Goal: Task Accomplishment & Management: Use online tool/utility

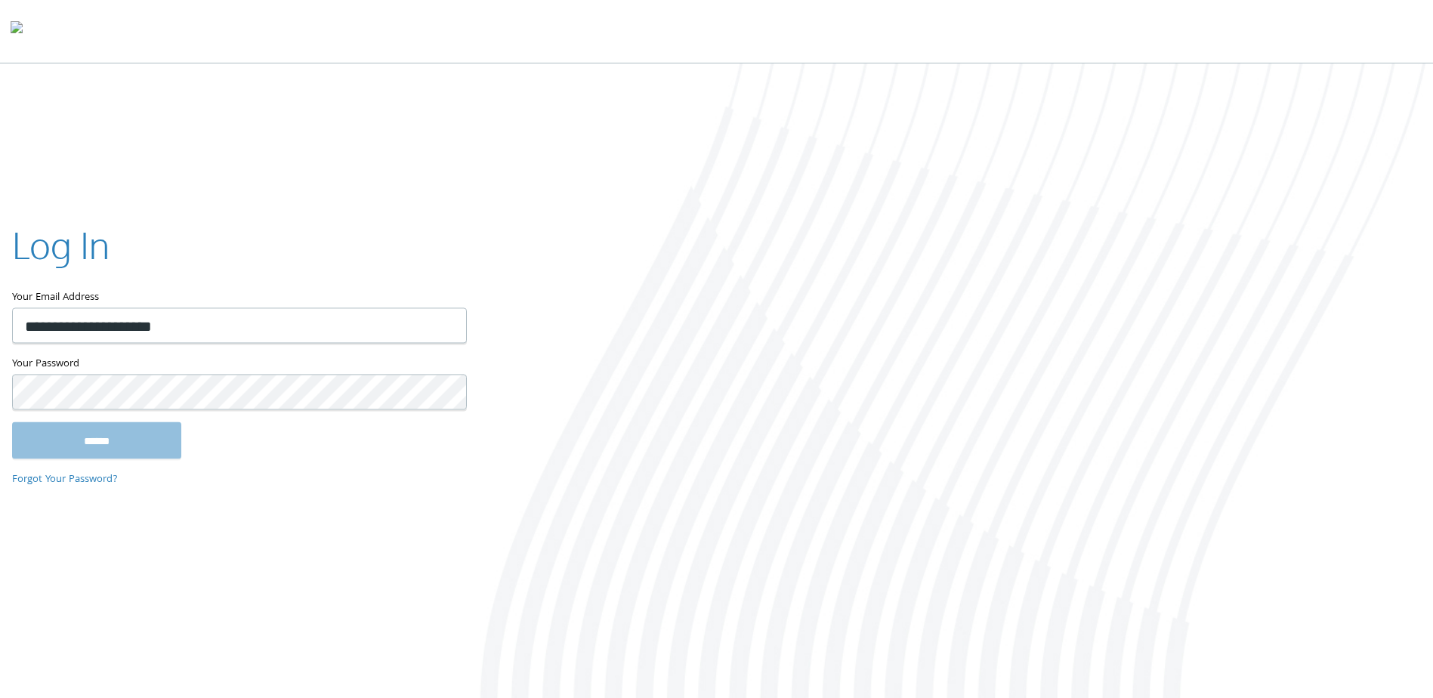
type input "**********"
click at [153, 445] on input "******" at bounding box center [96, 440] width 169 height 36
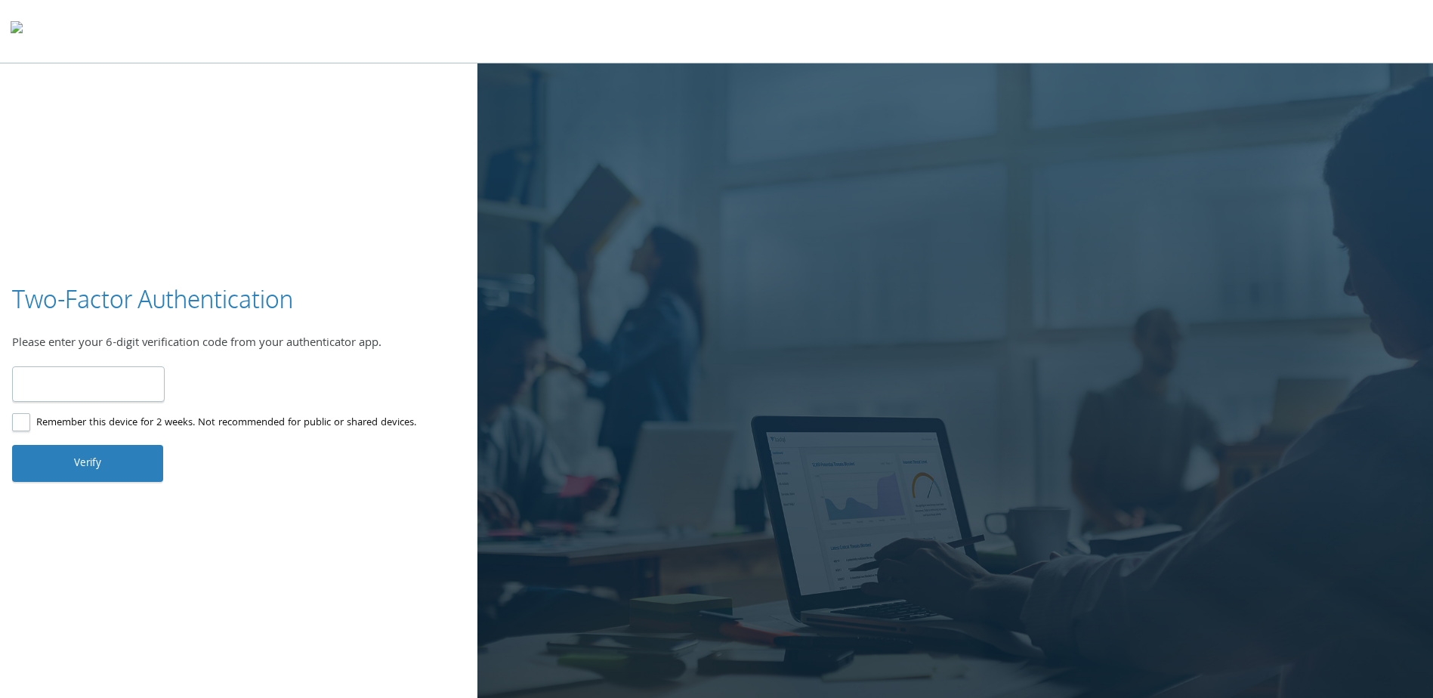
type input "******"
